Goal: Information Seeking & Learning: Find specific fact

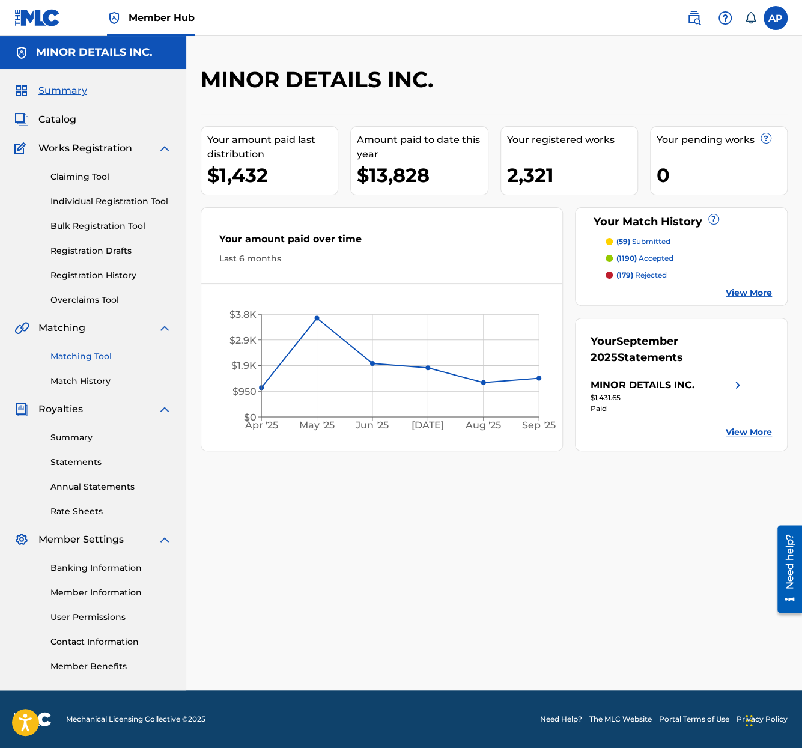
click at [83, 356] on link "Matching Tool" at bounding box center [110, 356] width 121 height 13
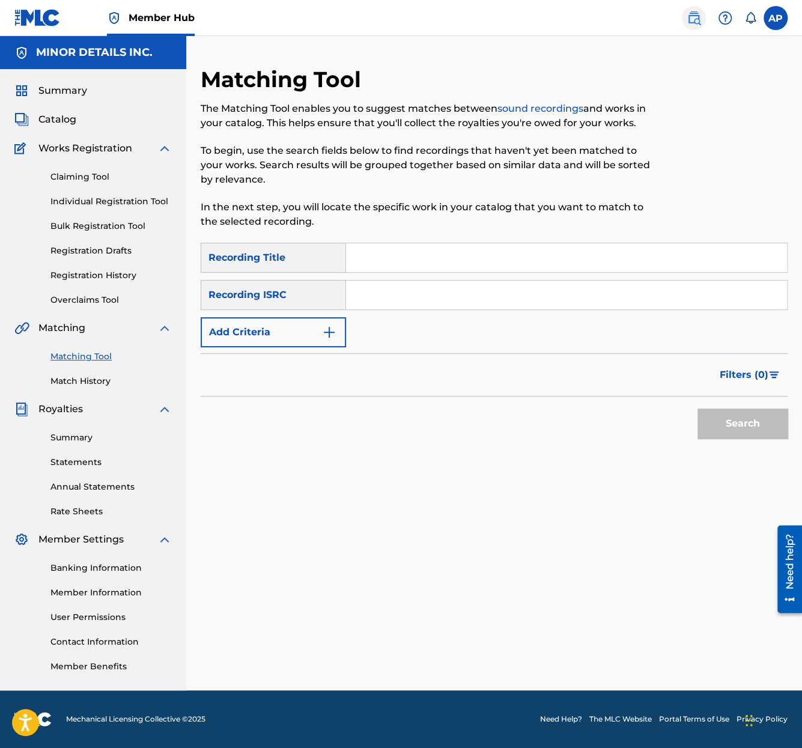
click at [689, 7] on link at bounding box center [694, 18] width 24 height 24
click at [282, 336] on button "Add Criteria" at bounding box center [273, 332] width 145 height 30
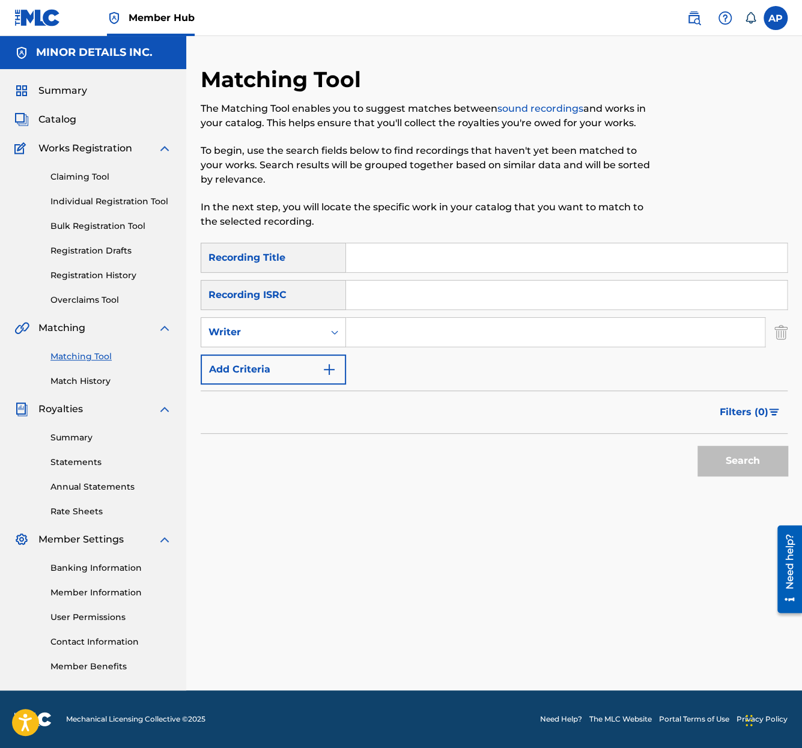
click at [384, 337] on input "Search Form" at bounding box center [555, 332] width 419 height 29
type input "[PERSON_NAME]"
click at [698, 446] on button "Search" at bounding box center [743, 461] width 90 height 30
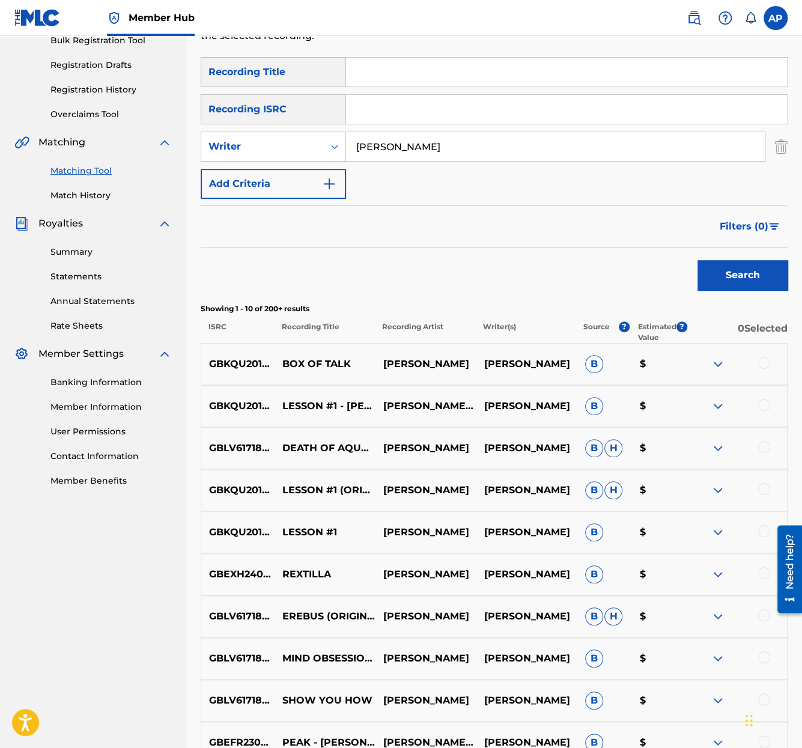
scroll to position [349, 0]
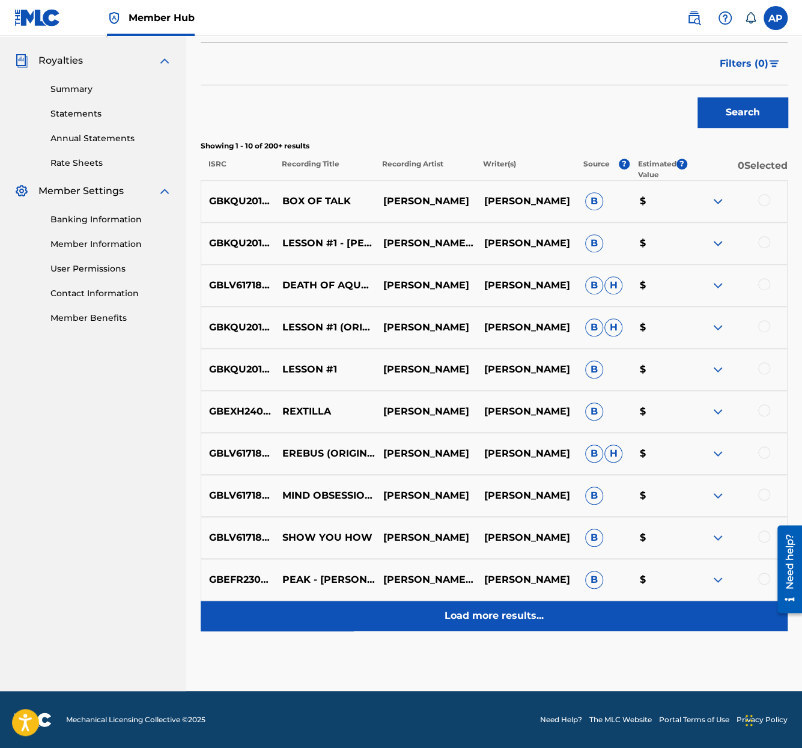
click at [499, 615] on p "Load more results..." at bounding box center [494, 616] width 99 height 14
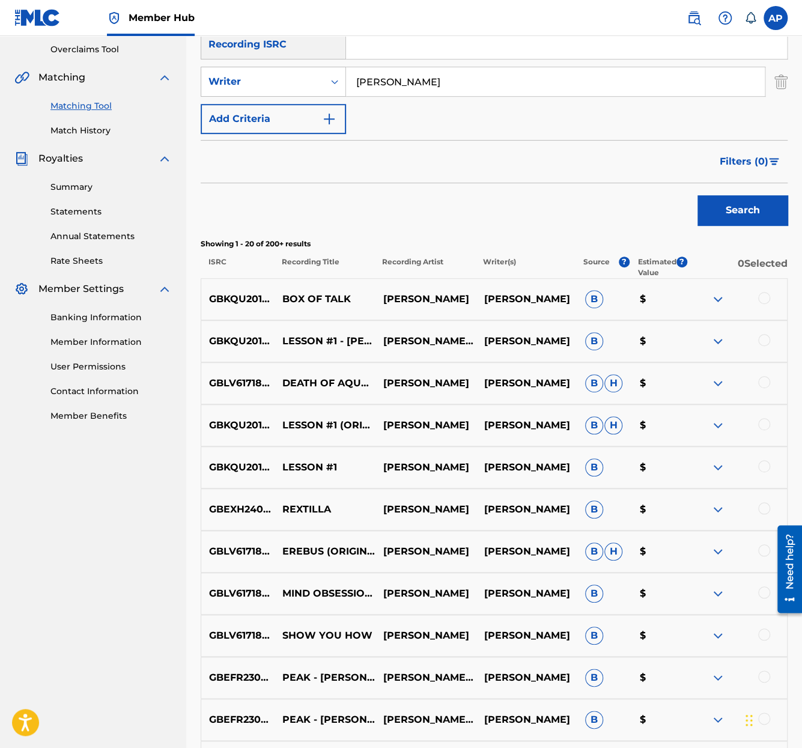
scroll to position [674, 0]
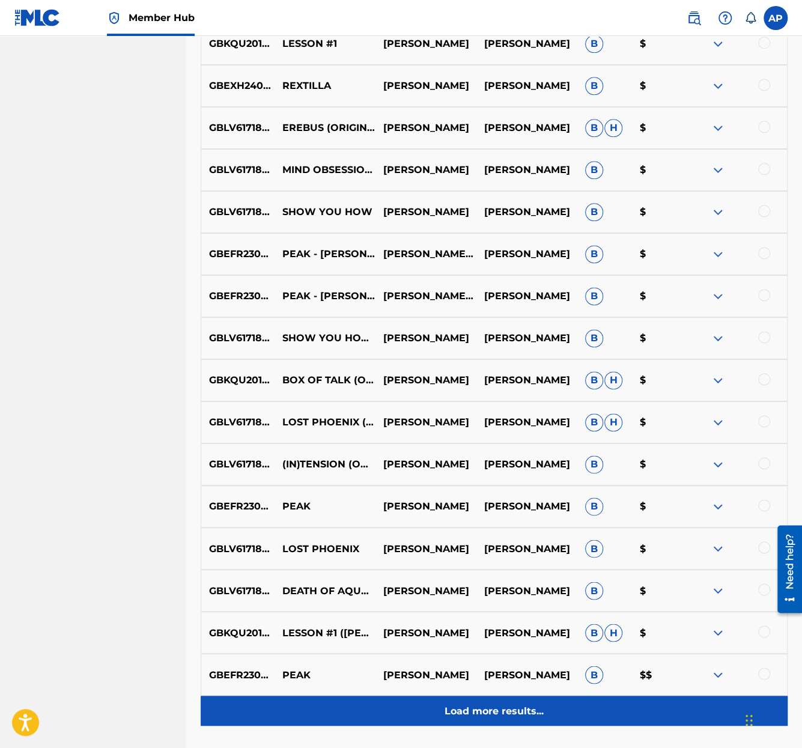
click at [501, 699] on div "Load more results..." at bounding box center [494, 711] width 587 height 30
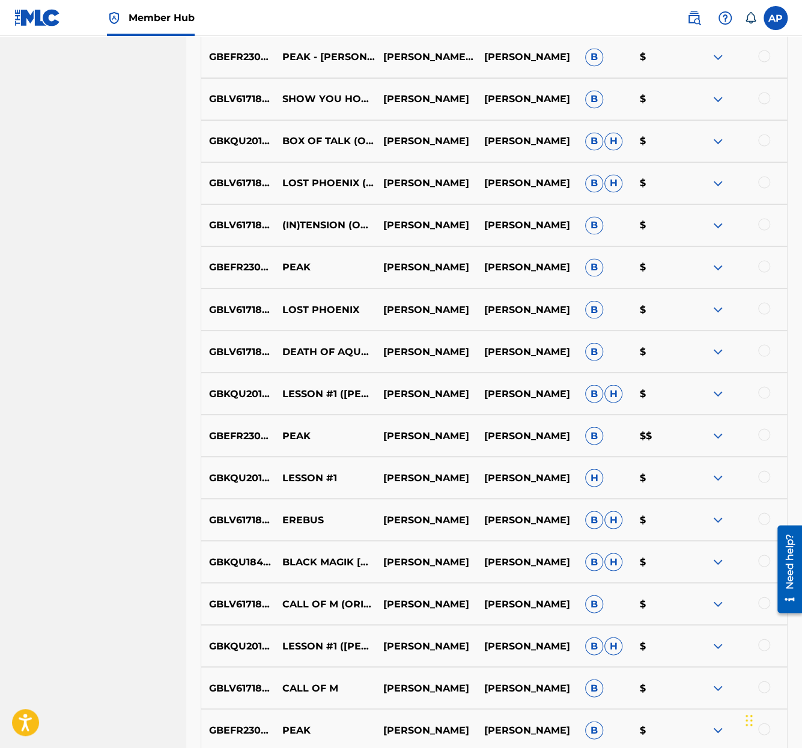
scroll to position [1162, 0]
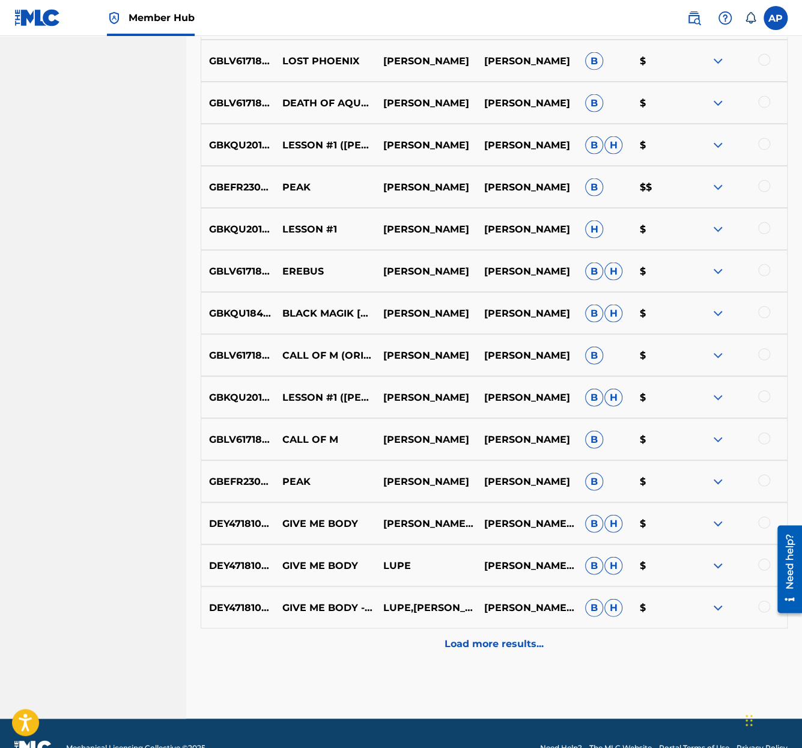
click at [488, 574] on div "DEY471810979 GIVE ME BODY LUPE [PERSON_NAME], [PERSON_NAME] [PERSON_NAME] $" at bounding box center [494, 565] width 587 height 42
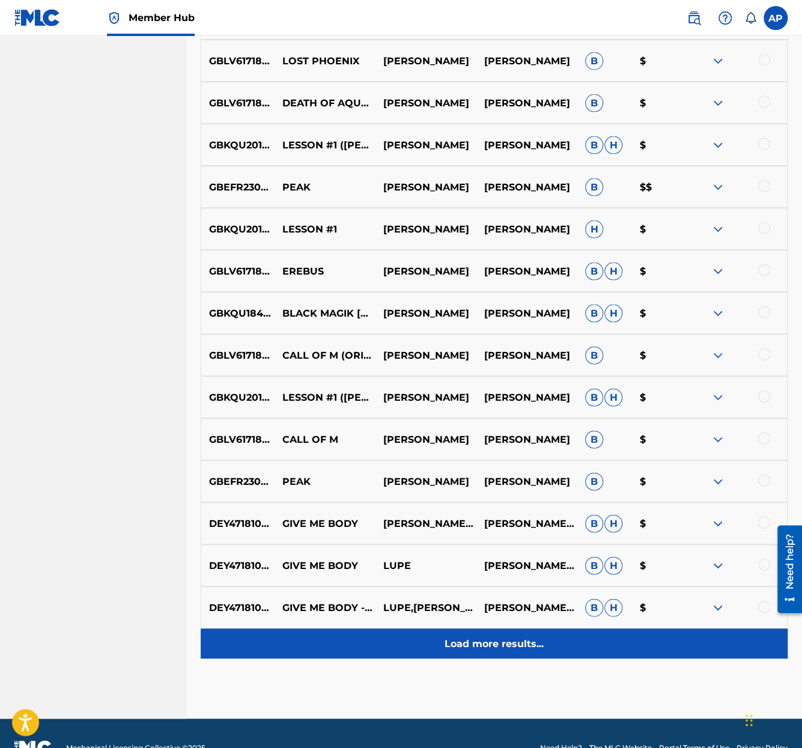
click at [507, 649] on p "Load more results..." at bounding box center [494, 643] width 99 height 14
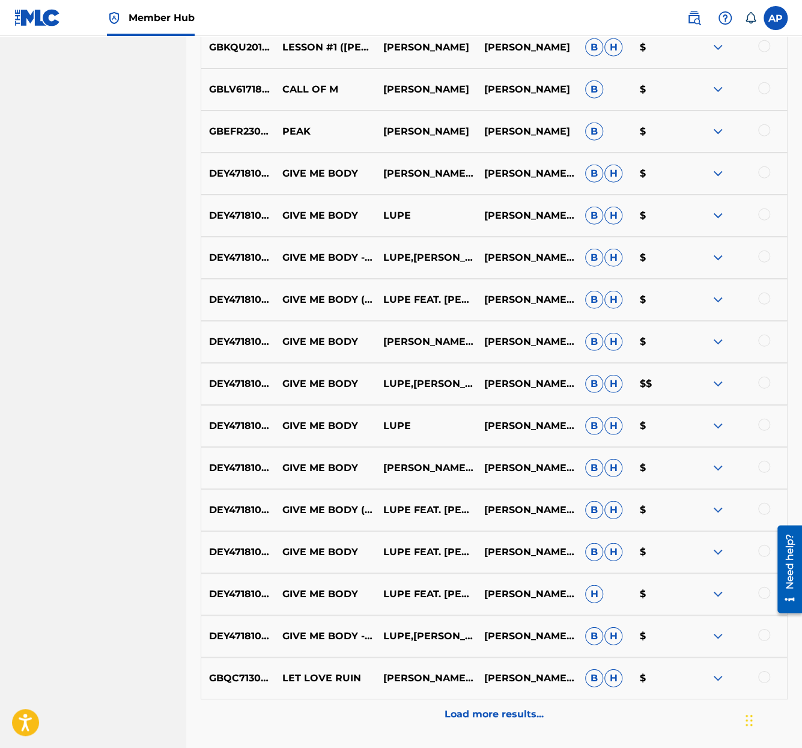
scroll to position [1610, 0]
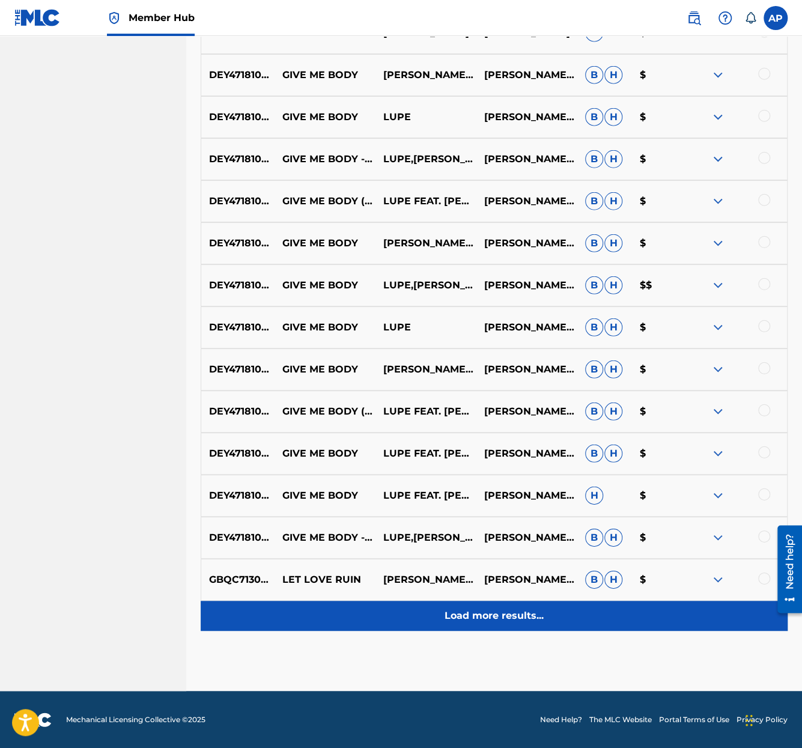
click at [507, 624] on div "Load more results..." at bounding box center [494, 616] width 587 height 30
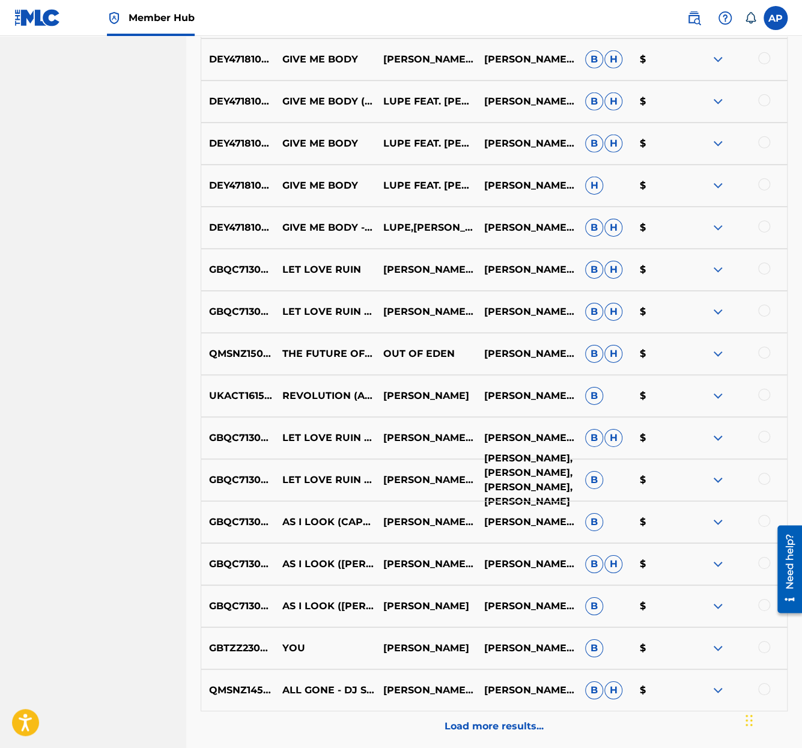
scroll to position [2020, 0]
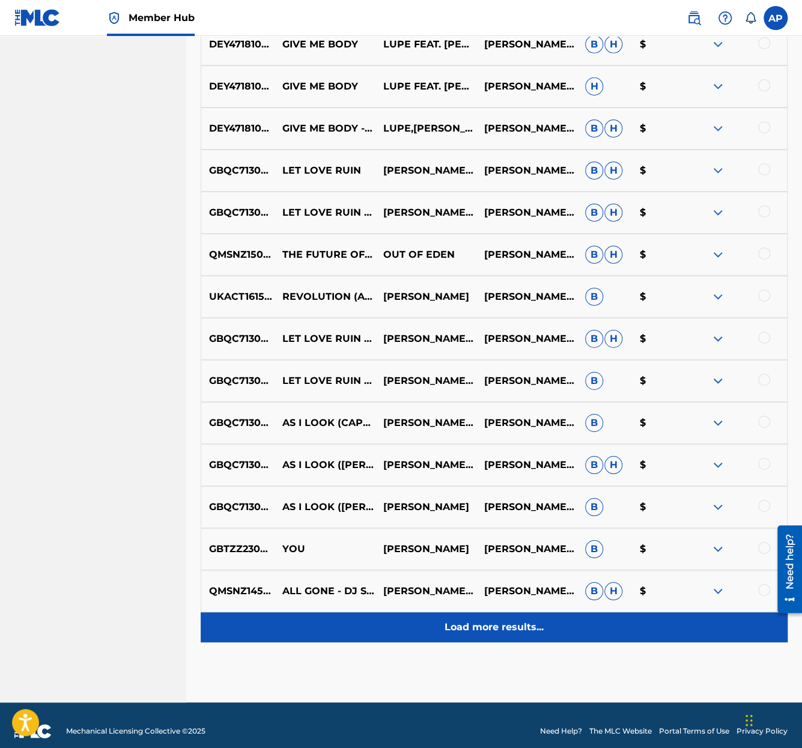
click at [517, 635] on div "Load more results..." at bounding box center [494, 627] width 587 height 30
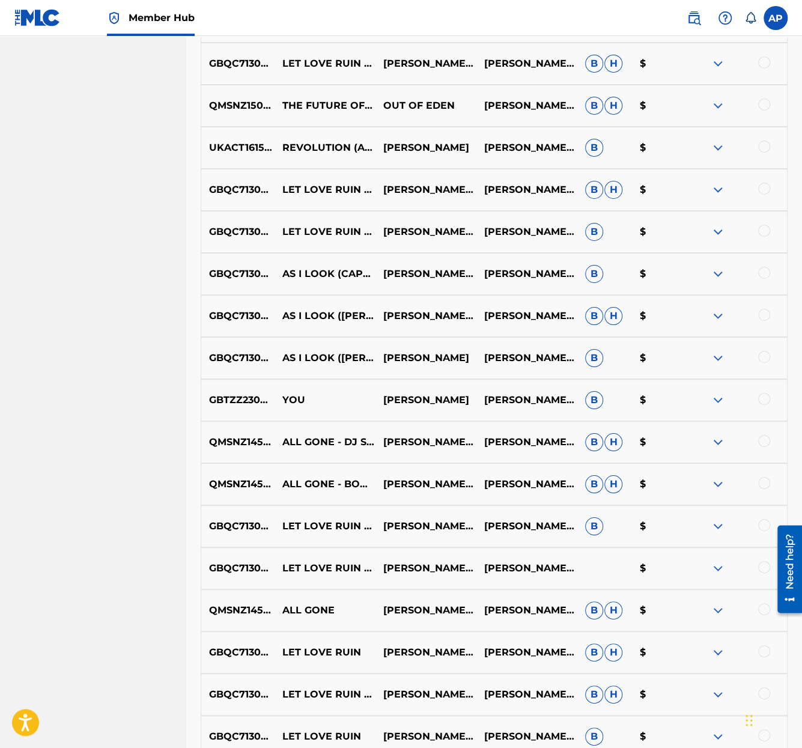
scroll to position [2452, 0]
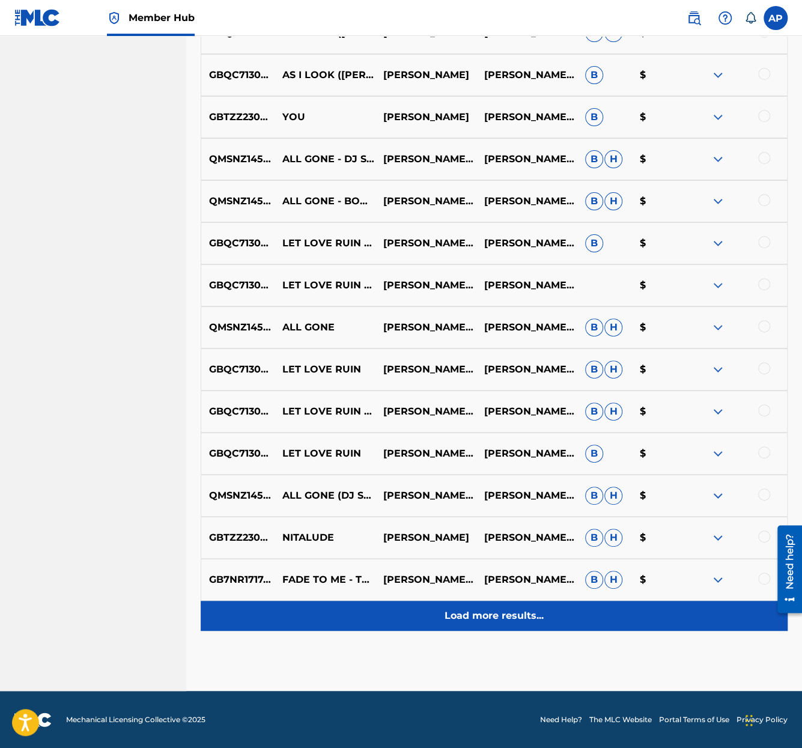
click at [514, 619] on p "Load more results..." at bounding box center [494, 616] width 99 height 14
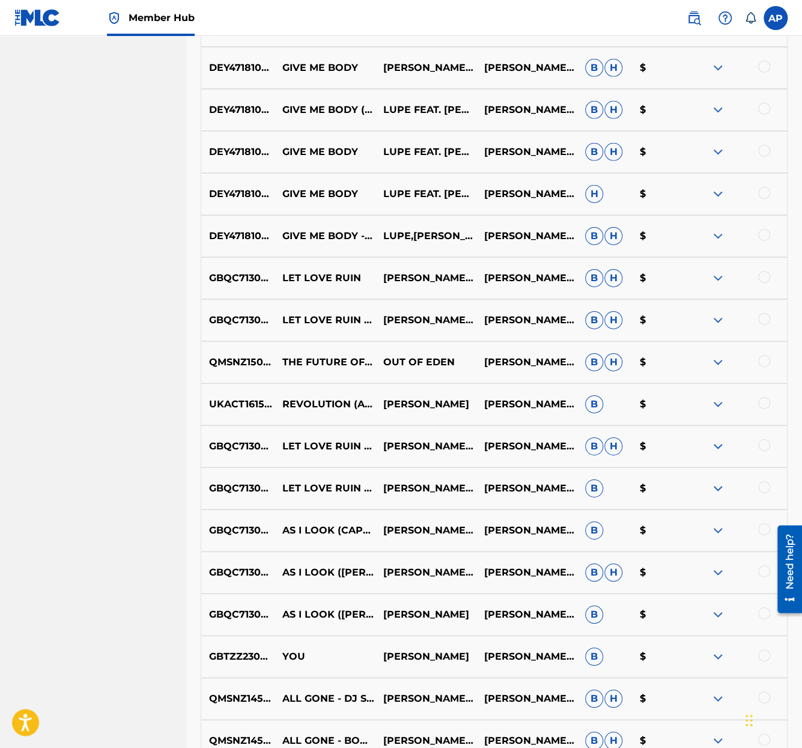
scroll to position [2872, 0]
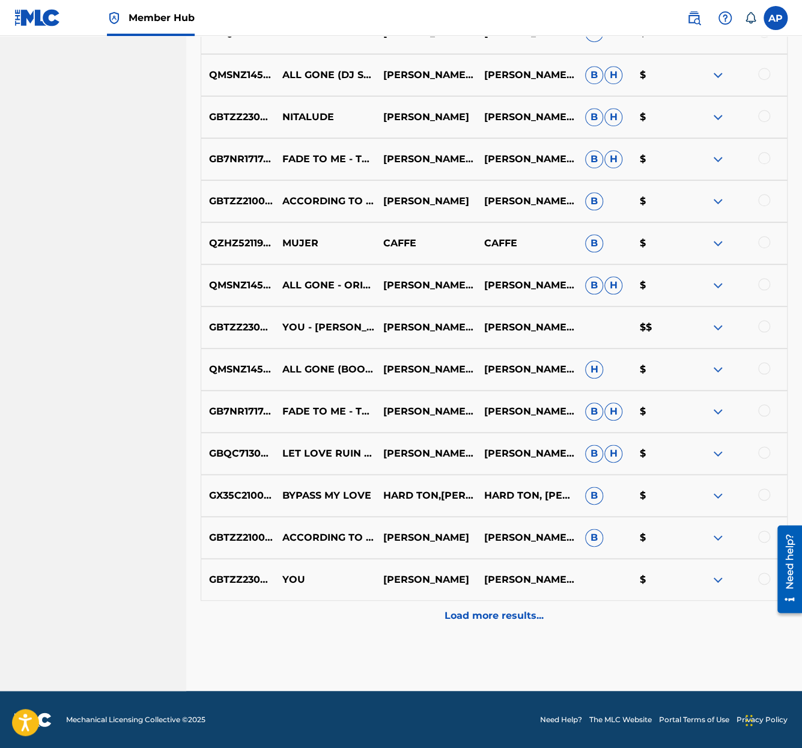
click at [514, 619] on p "Load more results..." at bounding box center [494, 616] width 99 height 14
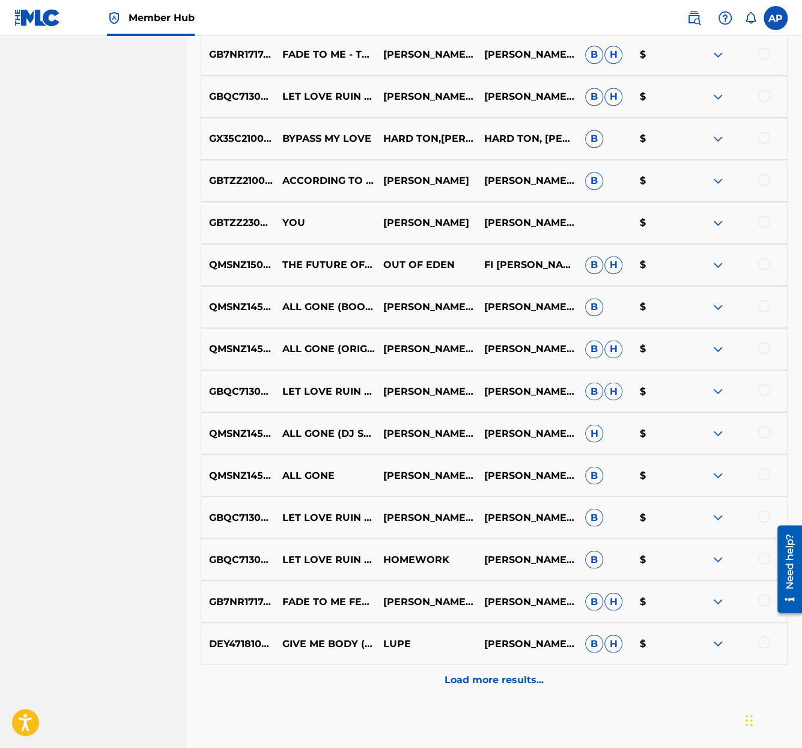
scroll to position [3293, 0]
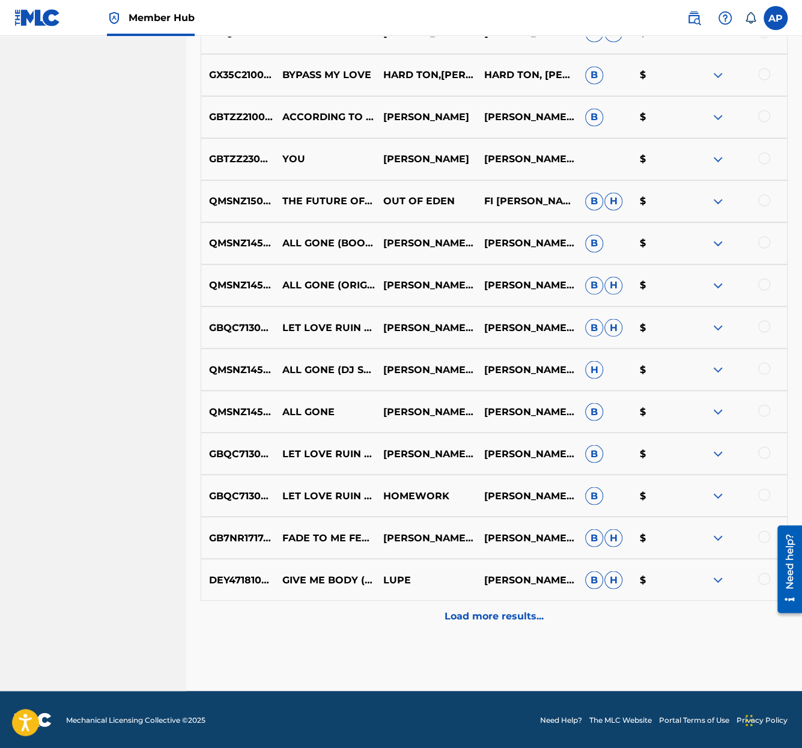
click at [514, 619] on p "Load more results..." at bounding box center [494, 616] width 99 height 14
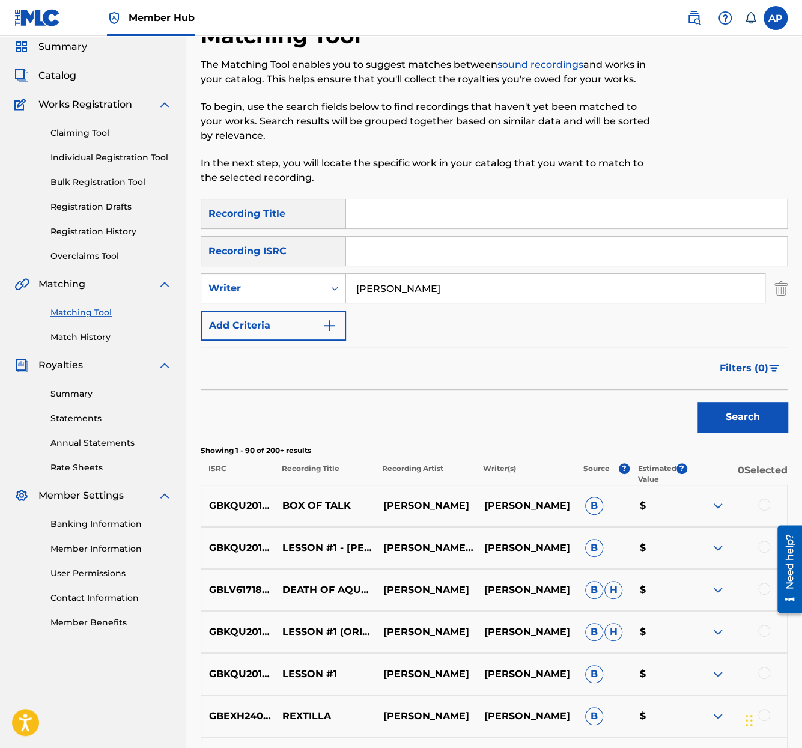
scroll to position [0, 0]
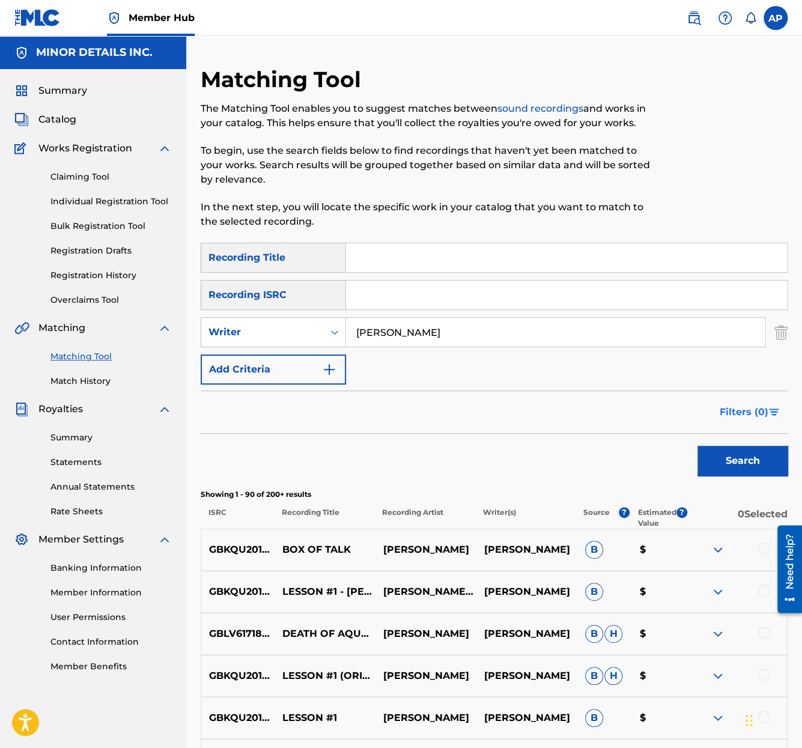
click at [752, 409] on span "Filters ( 0 )" at bounding box center [744, 412] width 49 height 14
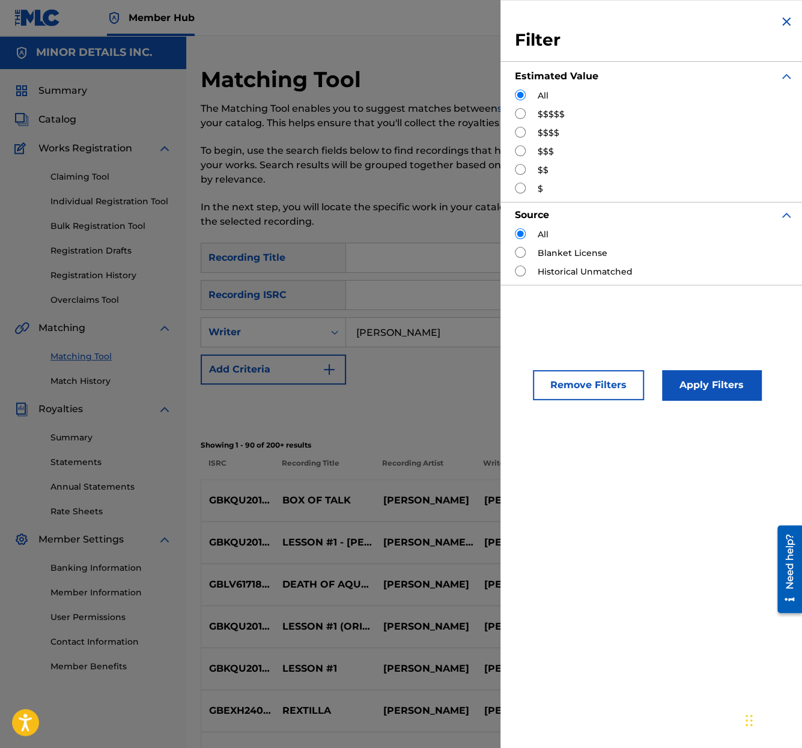
click at [547, 109] on label "$$$$$" at bounding box center [551, 114] width 27 height 13
click at [522, 114] on input "Search Form" at bounding box center [520, 113] width 11 height 11
radio input "true"
click at [697, 383] on button "Apply Filters" at bounding box center [711, 385] width 99 height 30
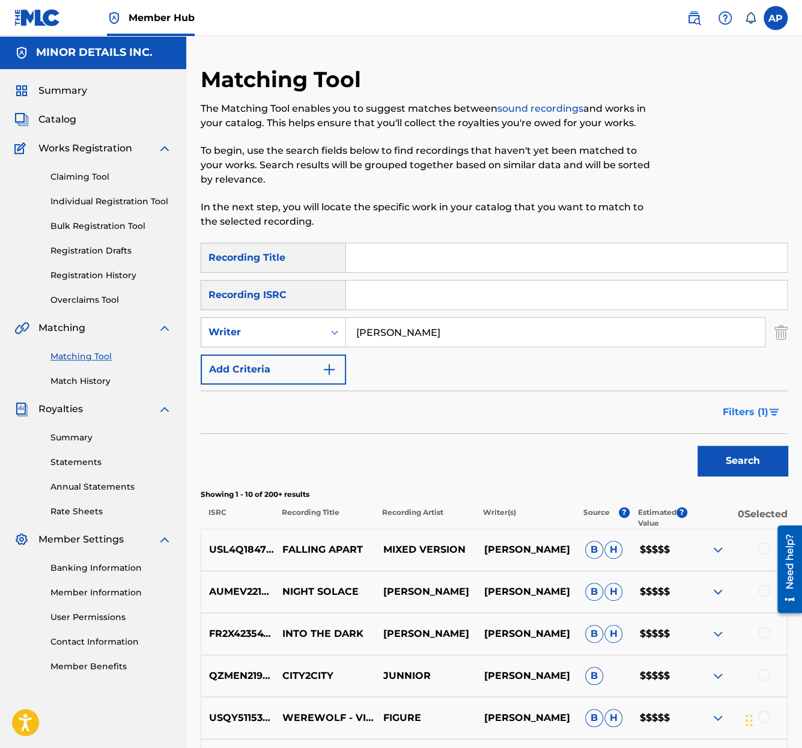
click at [756, 409] on span "Filters ( 1 )" at bounding box center [746, 412] width 46 height 14
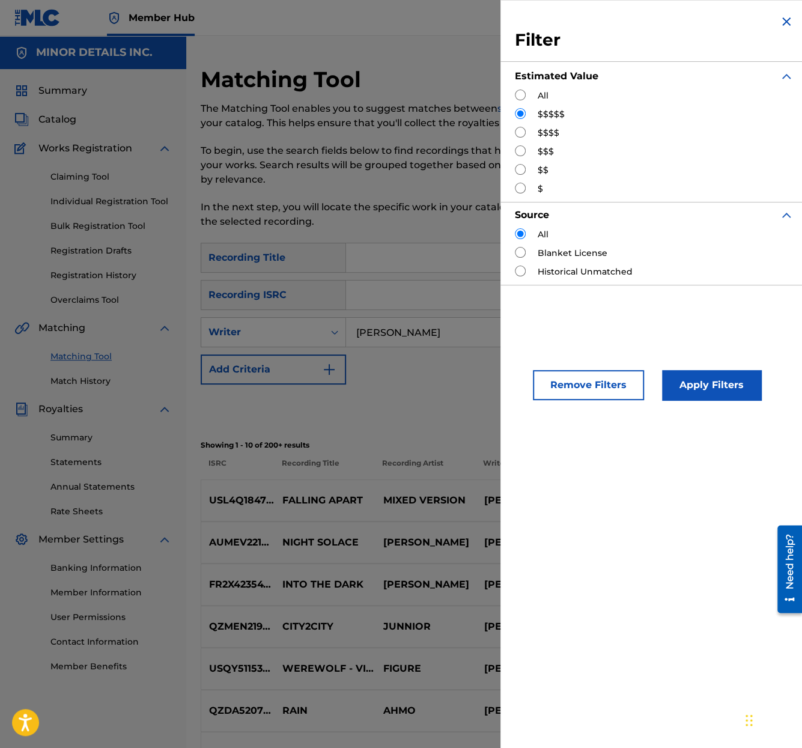
click at [525, 130] on input "Search Form" at bounding box center [520, 132] width 11 height 11
radio input "true"
click at [681, 376] on button "Apply Filters" at bounding box center [711, 385] width 99 height 30
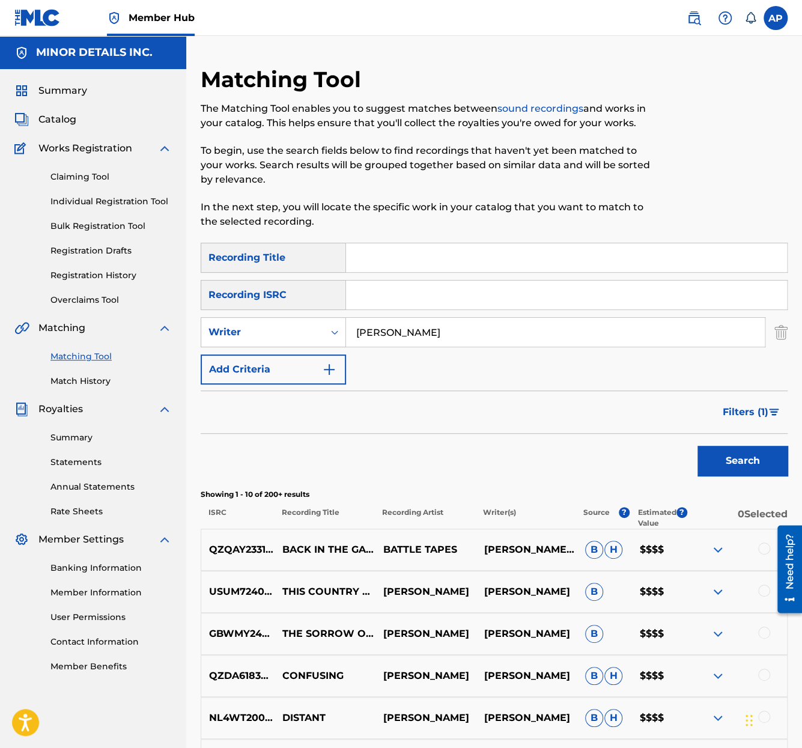
scroll to position [13, 0]
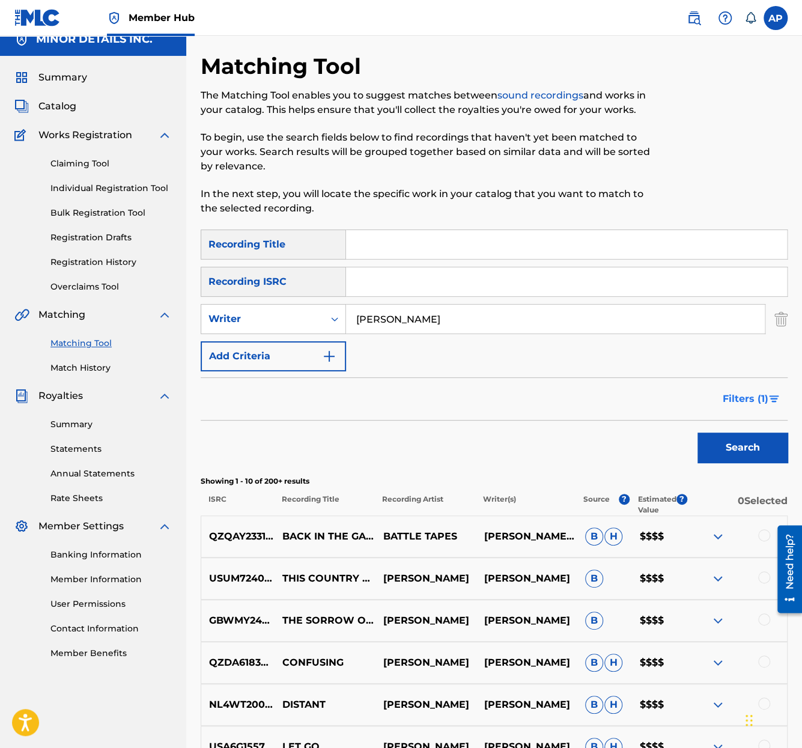
click at [732, 400] on span "Filters ( 1 )" at bounding box center [746, 399] width 46 height 14
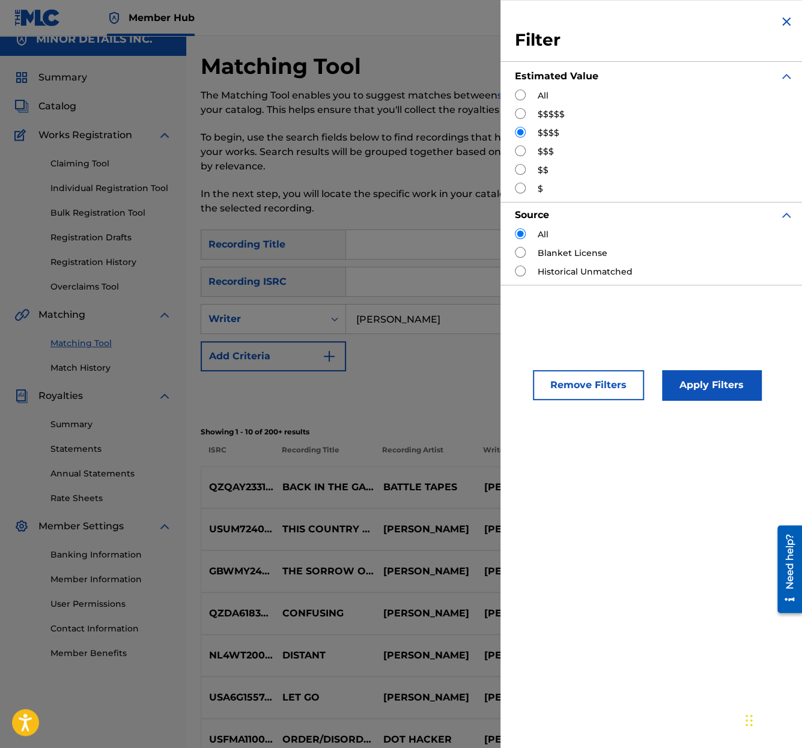
click at [520, 148] on input "Search Form" at bounding box center [520, 150] width 11 height 11
radio input "true"
click at [688, 386] on button "Apply Filters" at bounding box center [711, 385] width 99 height 30
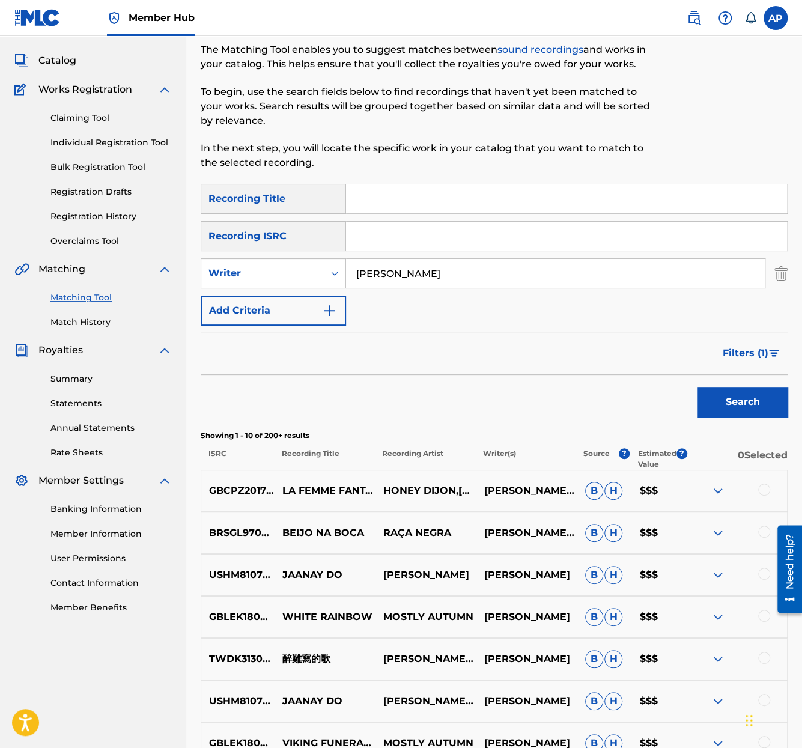
scroll to position [130, 0]
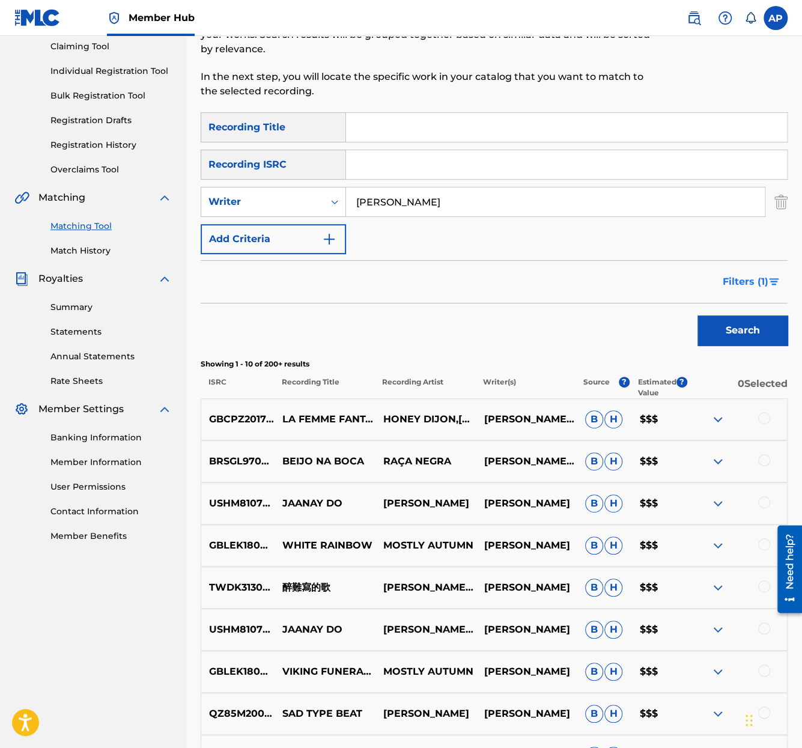
click at [754, 281] on span "Filters ( 1 )" at bounding box center [746, 282] width 46 height 14
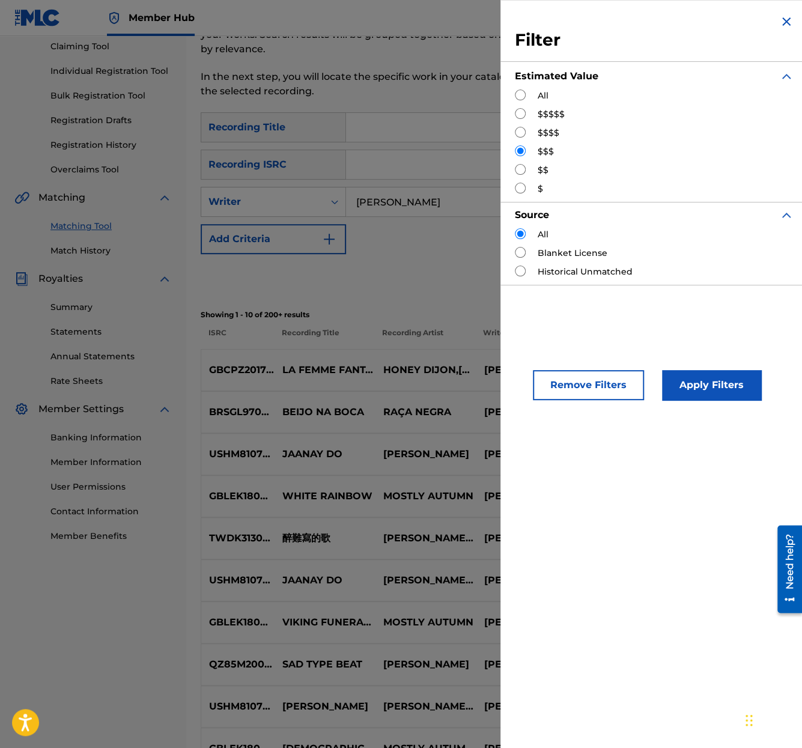
click at [513, 171] on div "Filter Estimated Value All $$$$$ $$$$ $$$ $$ $ Source All Blanket License Histo…" at bounding box center [655, 149] width 308 height 299
click at [521, 171] on input "Search Form" at bounding box center [520, 169] width 11 height 11
radio input "true"
click at [676, 391] on button "Apply Filters" at bounding box center [711, 385] width 99 height 30
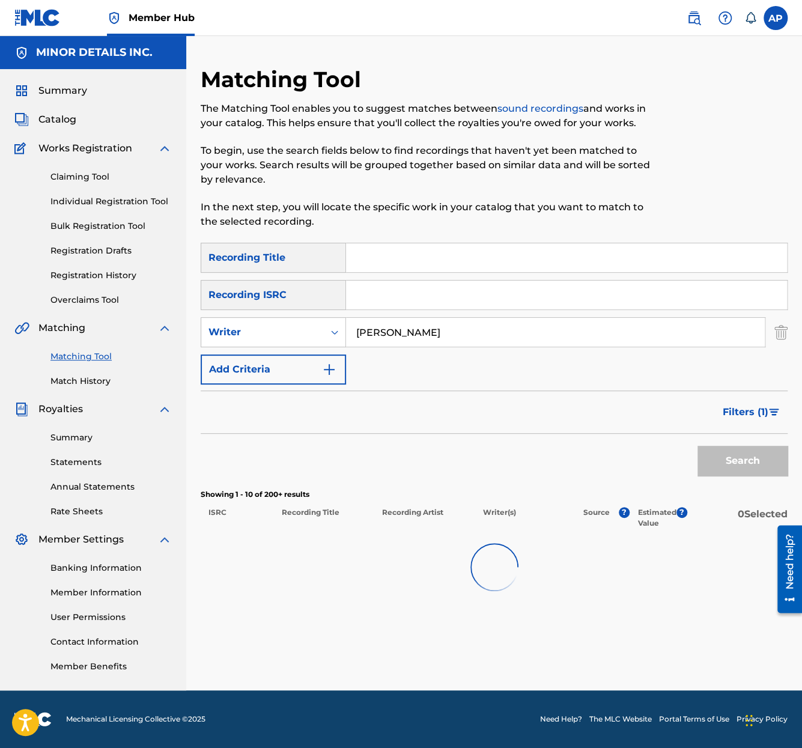
scroll to position [0, 0]
